Goal: Understand process/instructions

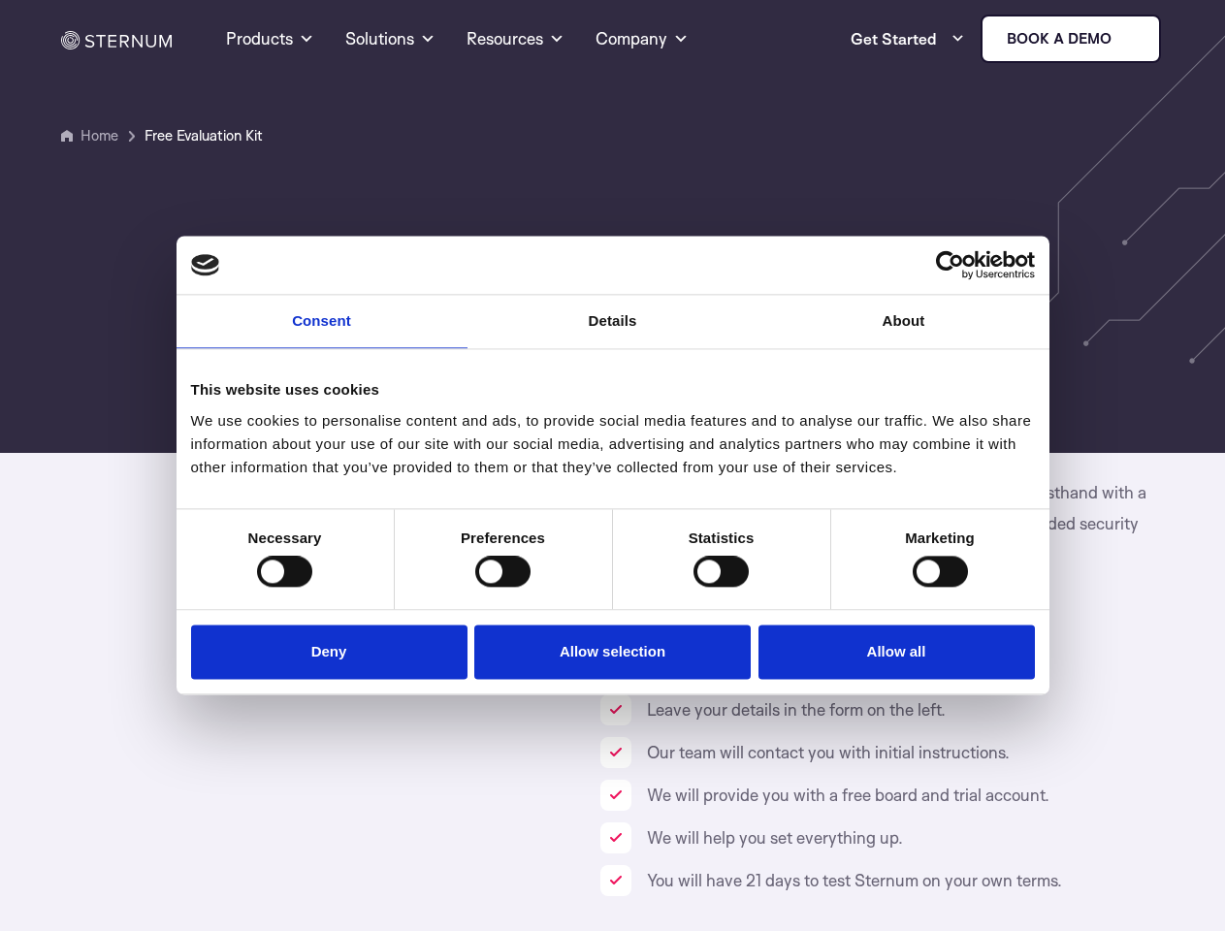
click at [322, 334] on link "Consent" at bounding box center [322, 321] width 291 height 53
click at [613, 334] on link "Details" at bounding box center [613, 321] width 291 height 53
click at [0, 0] on div "Necessary cookies help make a website usable by enabling basic functions like p…" at bounding box center [0, 0] width 0 height 0
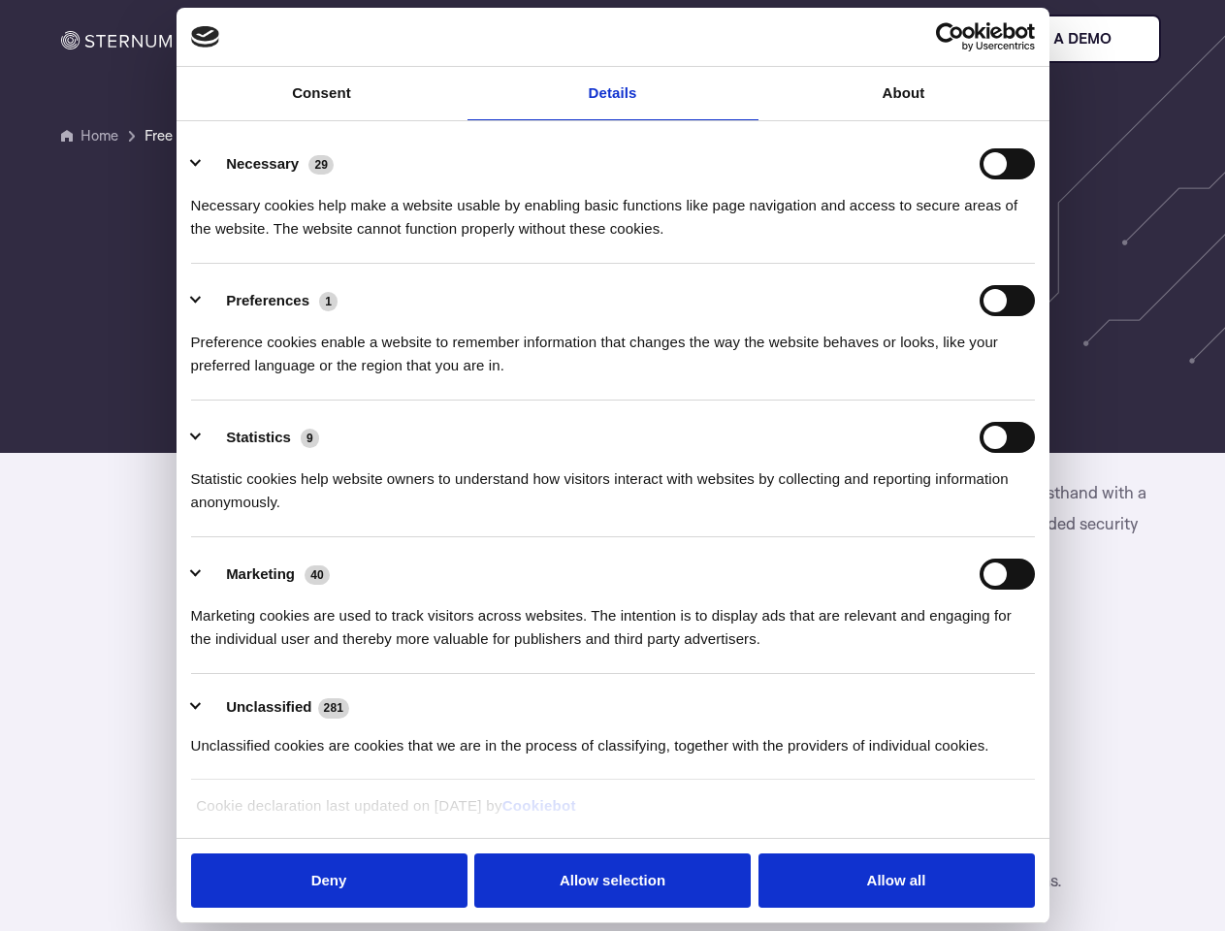
click at [284, 514] on div "Statistic cookies help website owners to understand how visitors interact with …" at bounding box center [613, 483] width 844 height 61
click at [503, 514] on div "Statistic cookies help website owners to understand how visitors interact with …" at bounding box center [613, 483] width 844 height 61
click at [721, 514] on div "Statistic cookies help website owners to understand how visitors interact with …" at bounding box center [613, 483] width 844 height 61
click at [940, 514] on div "Statistic cookies help website owners to understand how visitors interact with …" at bounding box center [613, 483] width 844 height 61
click at [334, 650] on li "Marketing 40 Marketing cookies are used to track visitors across websites. The …" at bounding box center [613, 605] width 844 height 137
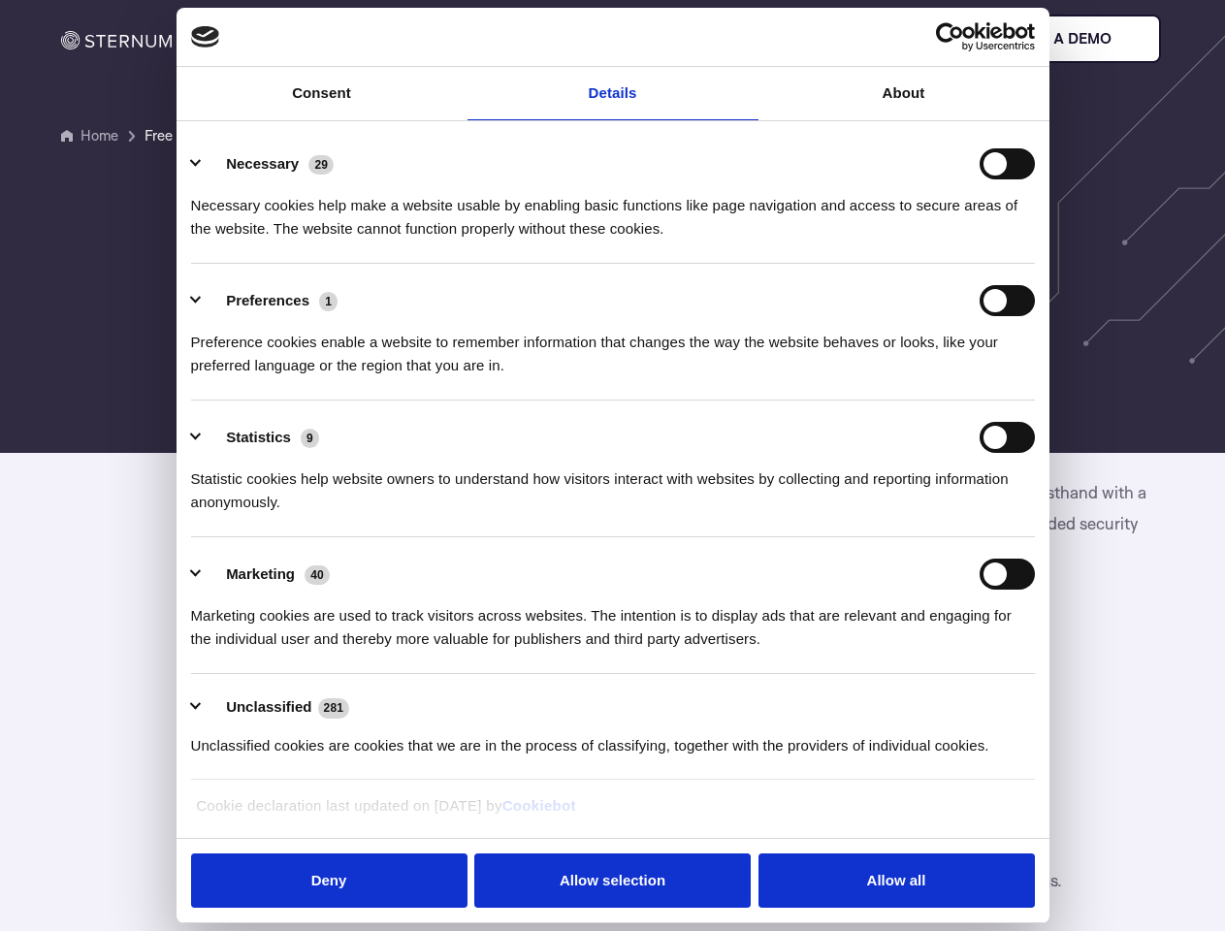
click at [613, 650] on li "Marketing 40 Marketing cookies are used to track visitors across websites. The …" at bounding box center [613, 605] width 844 height 137
click at [892, 650] on li "Marketing 40 Marketing cookies are used to track visitors across websites. The …" at bounding box center [613, 605] width 844 height 137
